Goal: Navigation & Orientation: Find specific page/section

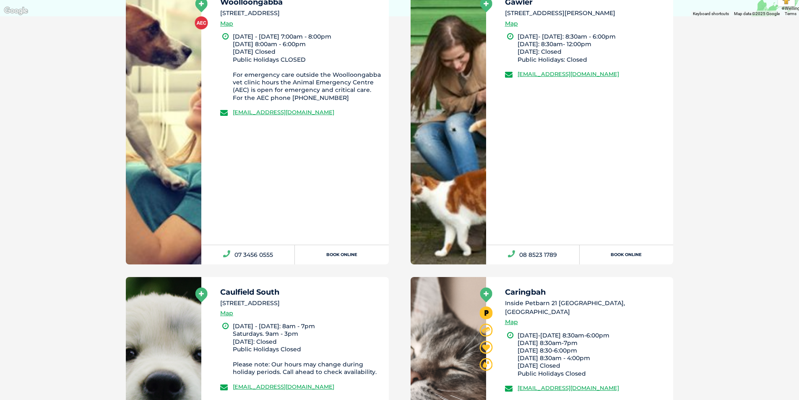
scroll to position [261, 0]
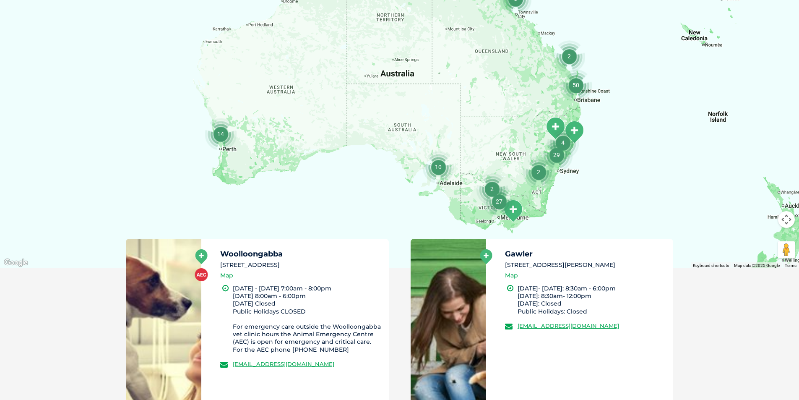
click at [553, 171] on img "2" at bounding box center [538, 172] width 32 height 32
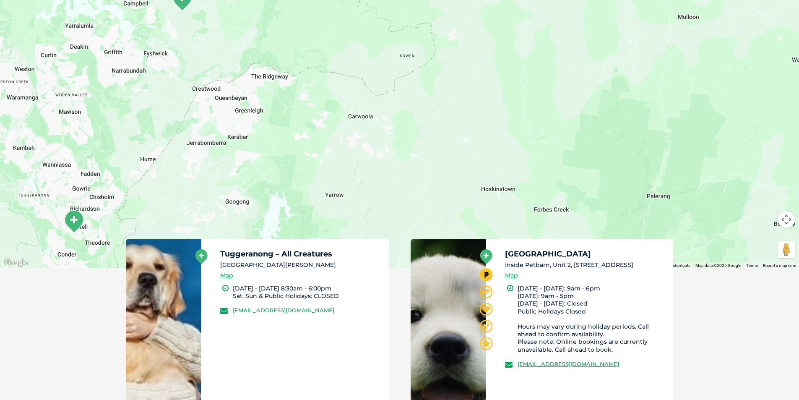
drag, startPoint x: 692, startPoint y: 138, endPoint x: 614, endPoint y: 96, distance: 88.5
click at [418, 153] on div "To navigate, press the arrow keys." at bounding box center [399, 106] width 799 height 324
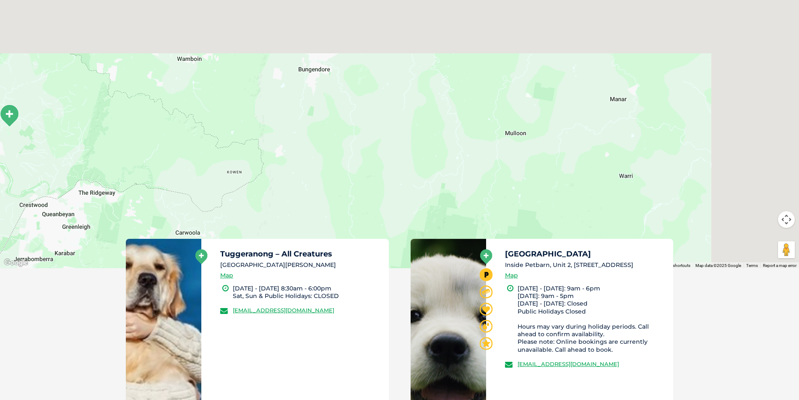
drag, startPoint x: 643, startPoint y: 95, endPoint x: 437, endPoint y: 222, distance: 242.1
click at [429, 232] on div "To navigate, press the arrow keys." at bounding box center [399, 106] width 799 height 324
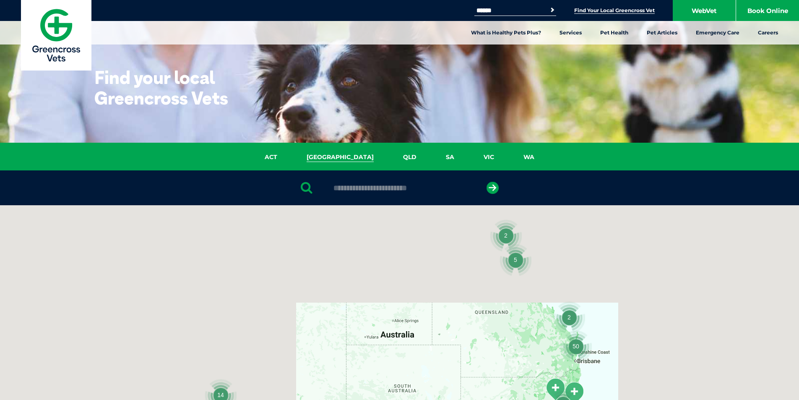
click at [346, 157] on link "[GEOGRAPHIC_DATA]" at bounding box center [340, 157] width 96 height 10
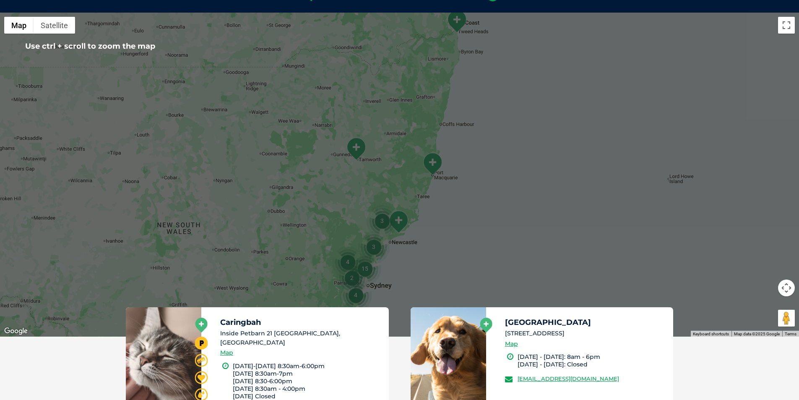
scroll to position [109, 0]
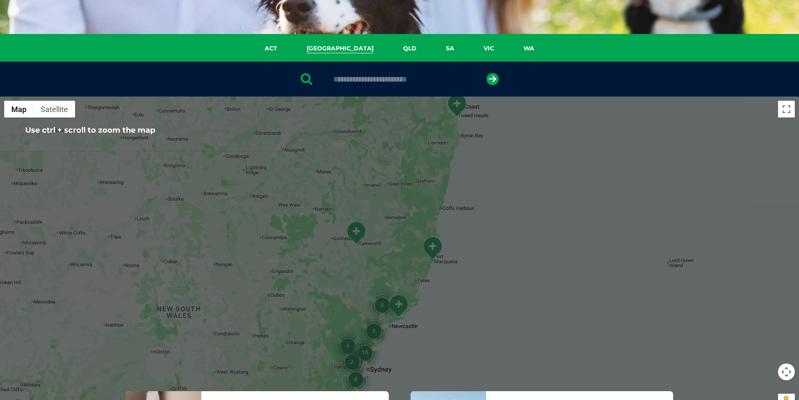
click at [395, 78] on input "text" at bounding box center [399, 79] width 140 height 8
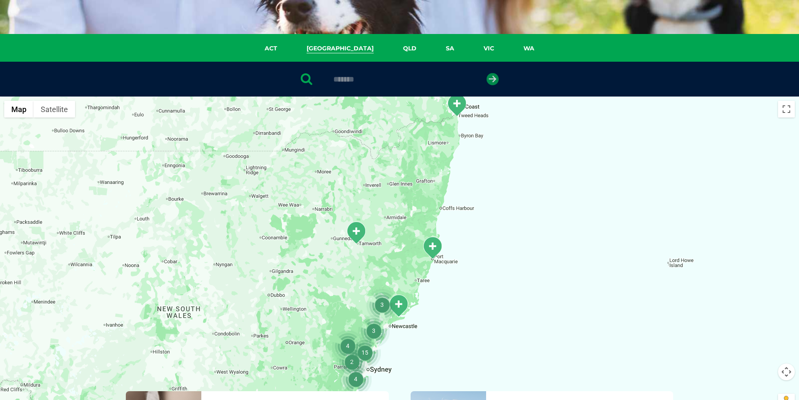
type input "*******"
click at [492, 78] on icon "submit" at bounding box center [492, 79] width 12 height 12
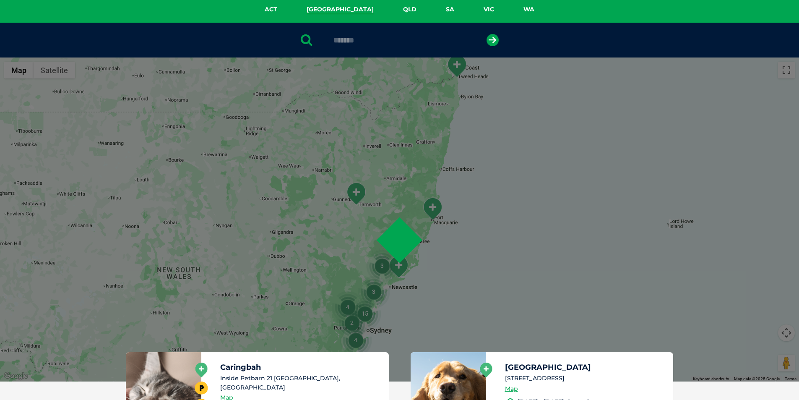
scroll to position [163, 0]
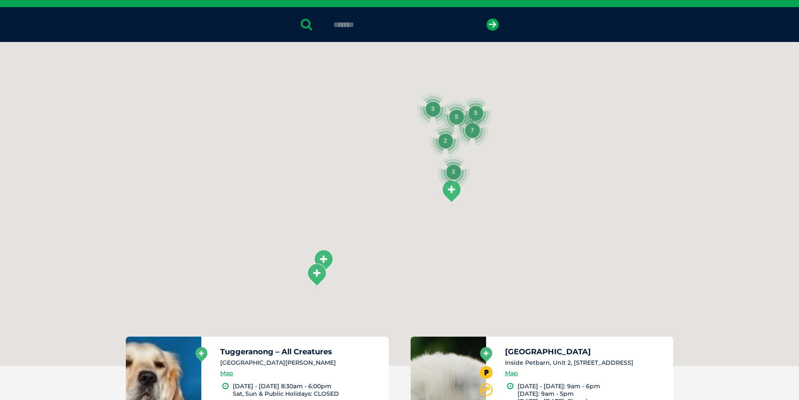
click at [486, 18] on button "submit" at bounding box center [492, 24] width 12 height 12
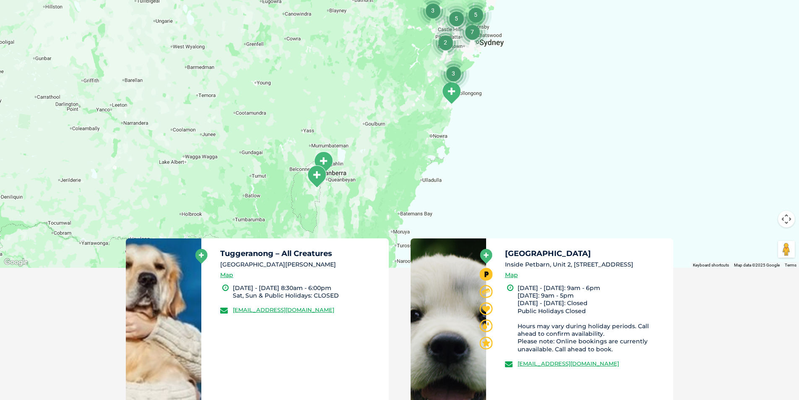
scroll to position [271, 0]
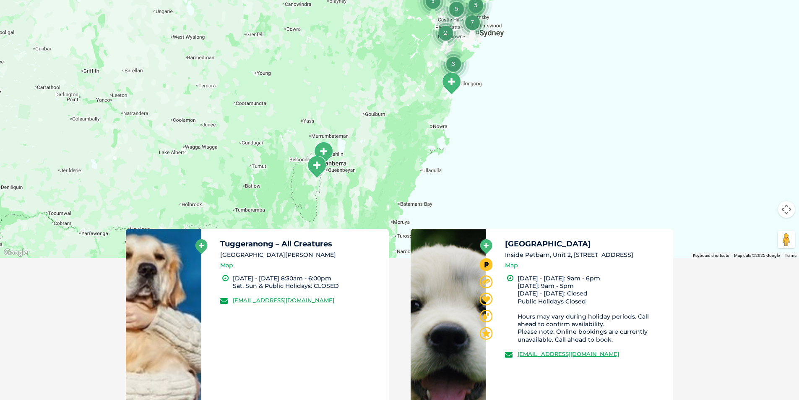
click at [555, 138] on div at bounding box center [399, 96] width 799 height 324
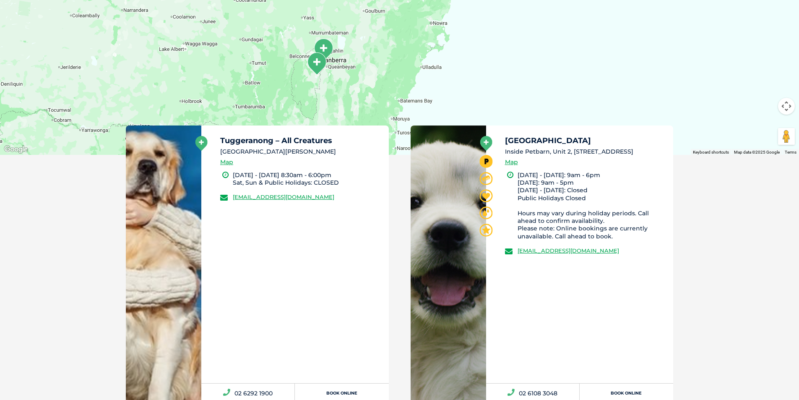
scroll to position [384, 0]
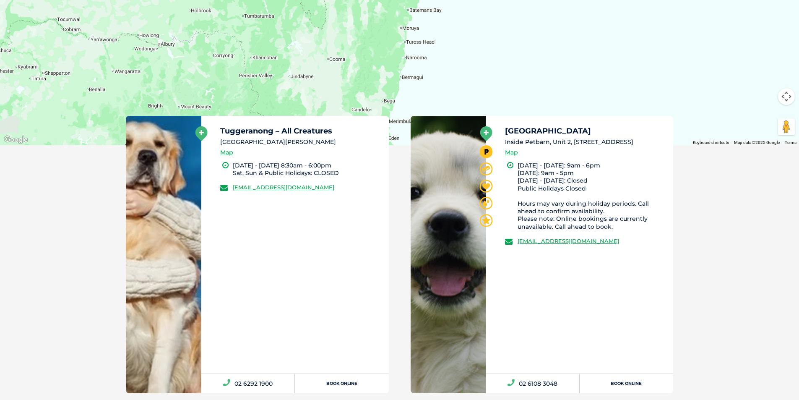
drag, startPoint x: 395, startPoint y: 104, endPoint x: 400, endPoint y: 22, distance: 82.3
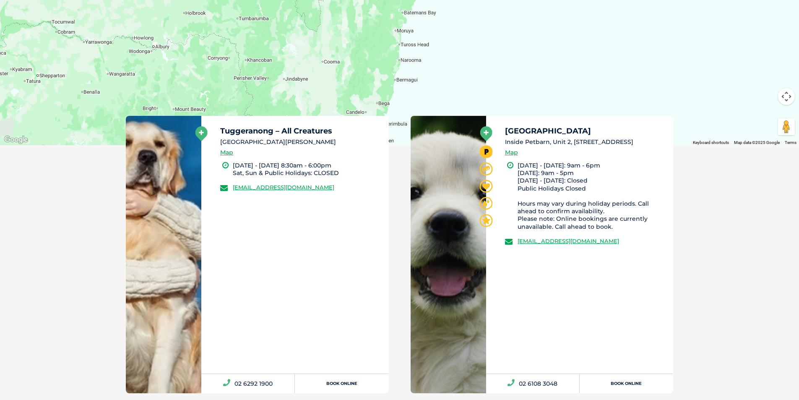
scroll to position [308, 0]
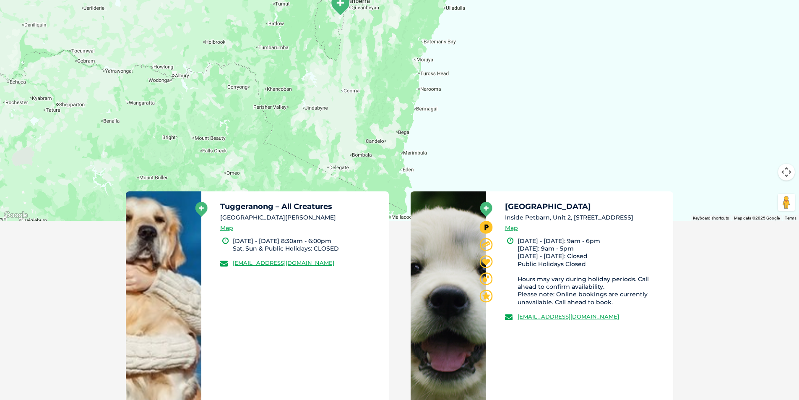
drag, startPoint x: 410, startPoint y: 67, endPoint x: 437, endPoint y: -9, distance: 80.6
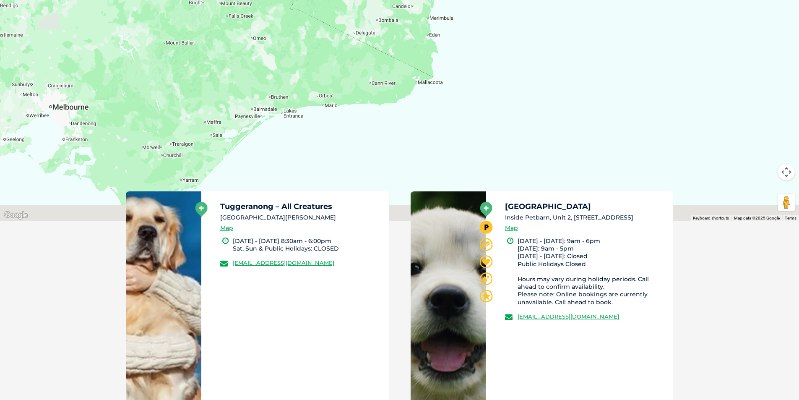
drag, startPoint x: 413, startPoint y: 129, endPoint x: 426, endPoint y: 33, distance: 96.4
click at [426, 33] on div at bounding box center [399, 59] width 799 height 324
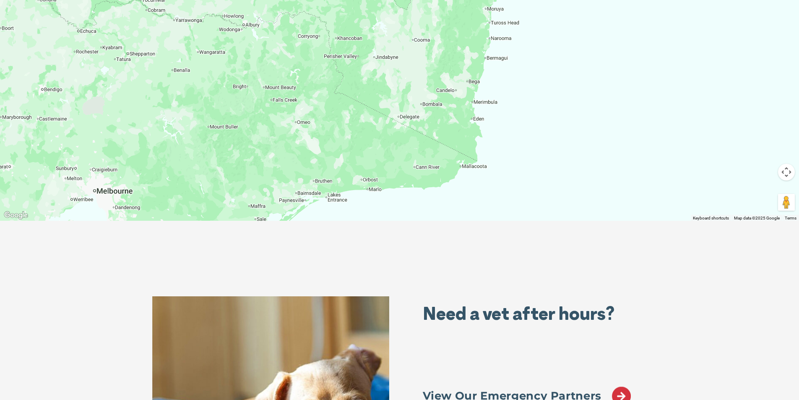
drag, startPoint x: 267, startPoint y: 121, endPoint x: 364, endPoint y: 149, distance: 101.2
click at [315, 204] on div at bounding box center [399, 59] width 799 height 324
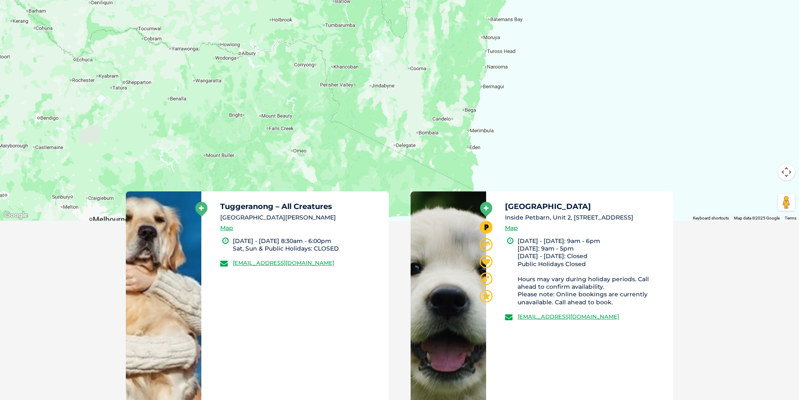
drag, startPoint x: 389, startPoint y: 108, endPoint x: 395, endPoint y: 132, distance: 24.6
click at [383, 138] on div at bounding box center [399, 59] width 799 height 324
